Goal: Transaction & Acquisition: Purchase product/service

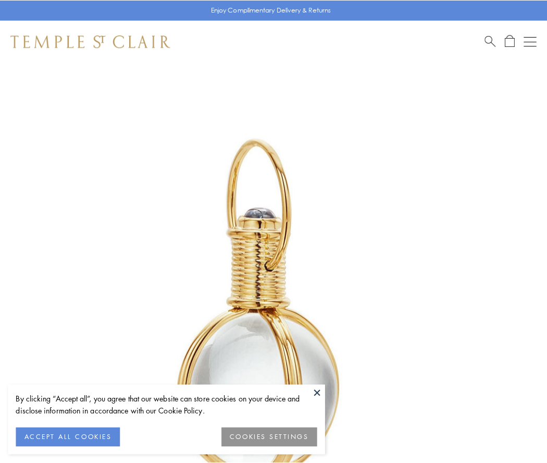
scroll to position [272, 0]
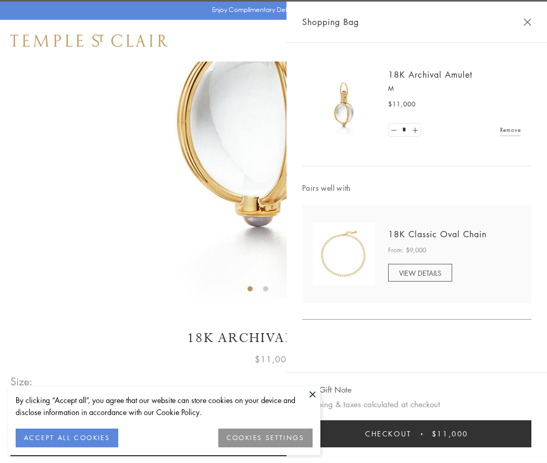
click at [417, 434] on button "Checkout $11,000" at bounding box center [416, 433] width 229 height 27
